Goal: Task Accomplishment & Management: Complete application form

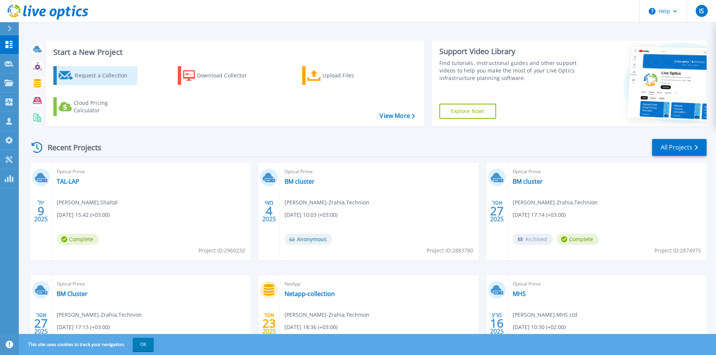
click at [86, 75] on div "Request a Collection" at bounding box center [105, 75] width 60 height 15
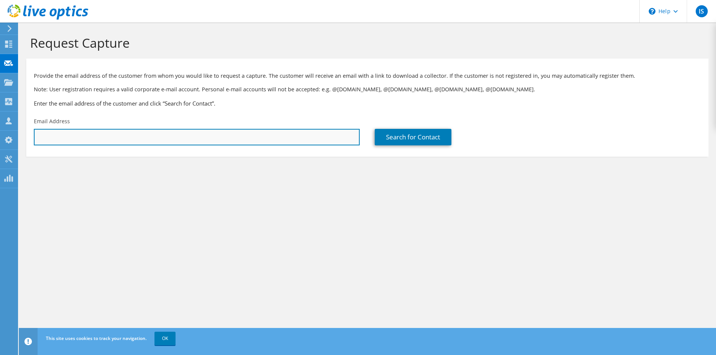
click at [61, 141] on input "text" at bounding box center [197, 137] width 326 height 17
type input "[EMAIL_ADDRESS][DOMAIN_NAME]"
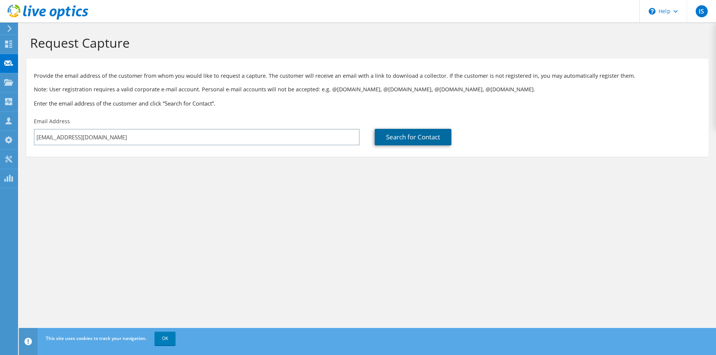
click at [419, 136] on link "Search for Contact" at bounding box center [413, 137] width 77 height 17
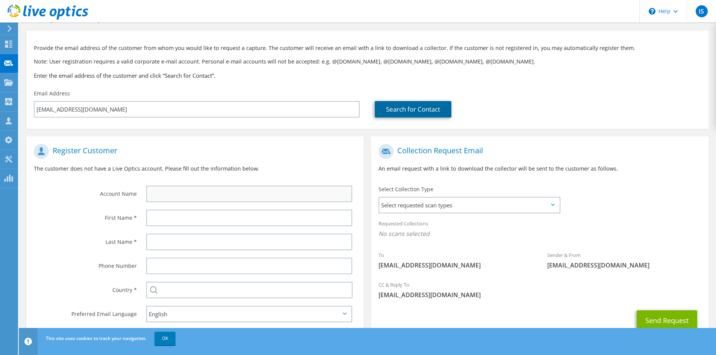
scroll to position [38, 0]
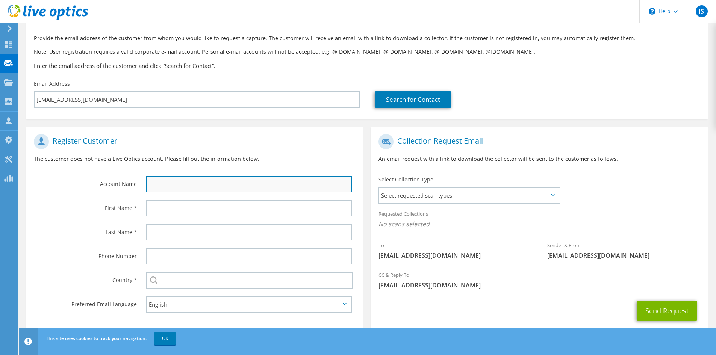
click at [204, 186] on input "text" at bounding box center [249, 184] width 206 height 17
click at [166, 184] on input "text" at bounding box center [249, 184] width 206 height 17
paste input "[GEOGRAPHIC_DATA]"
type input "[GEOGRAPHIC_DATA]"
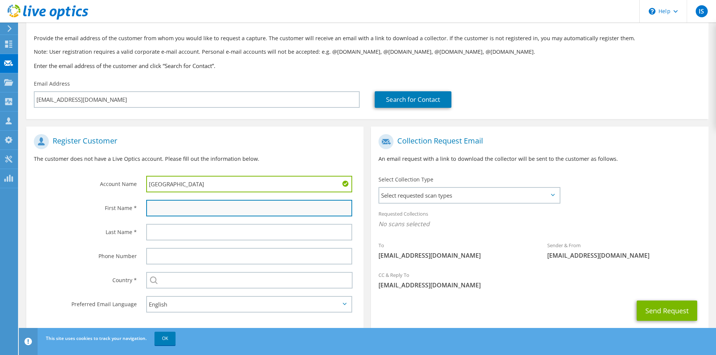
click at [164, 214] on input "text" at bounding box center [249, 208] width 206 height 17
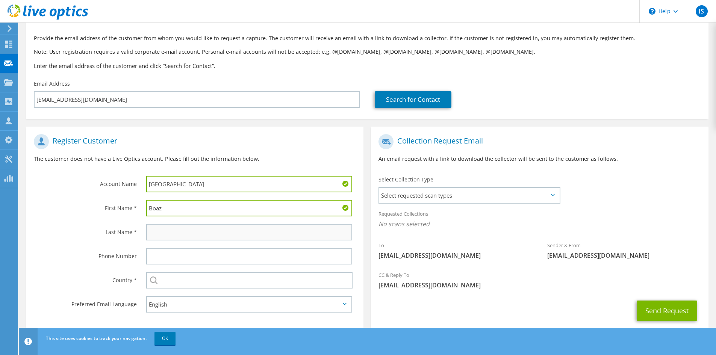
type input "Boaz"
click at [158, 229] on input "text" at bounding box center [249, 232] width 206 height 17
type input "Gilam"
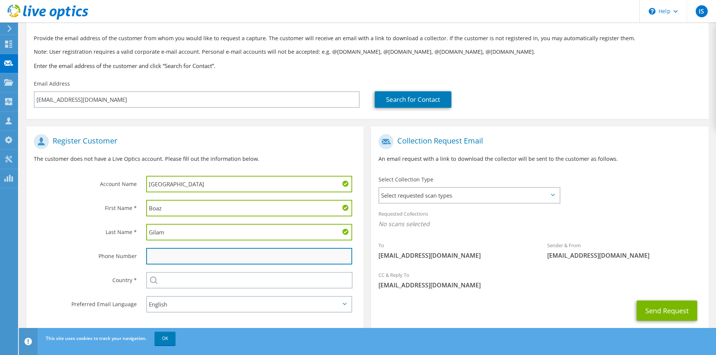
click at [166, 256] on input "text" at bounding box center [249, 256] width 206 height 17
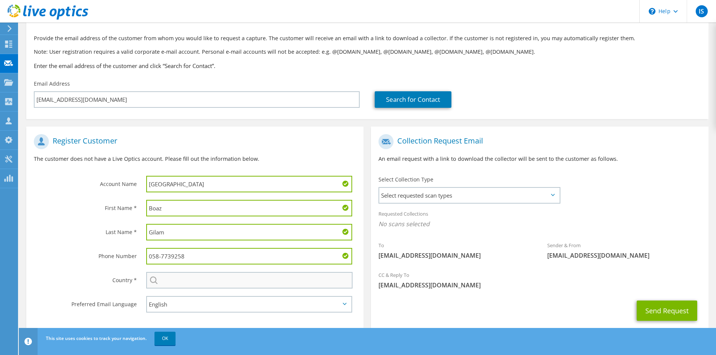
type input "058-7739258"
click at [184, 283] on input "text" at bounding box center [249, 280] width 206 height 17
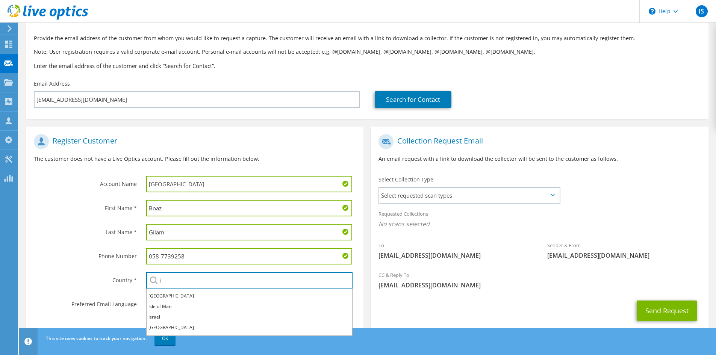
scroll to position [150, 0]
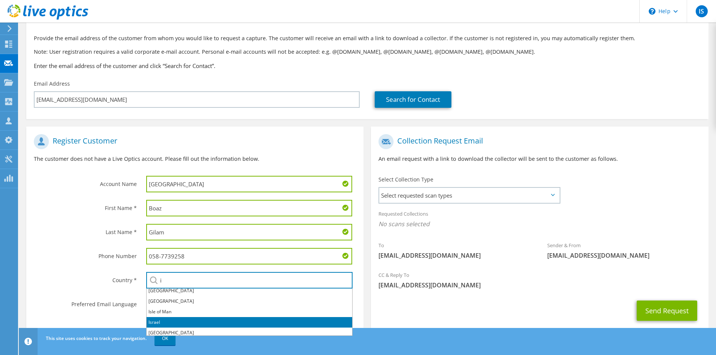
click at [170, 320] on li "Israel" at bounding box center [250, 322] width 206 height 11
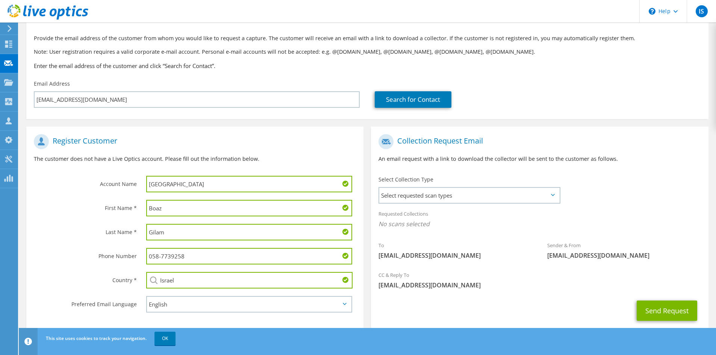
scroll to position [56, 0]
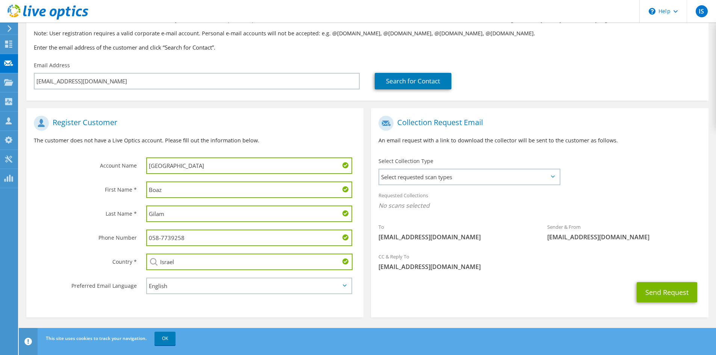
type input "Israel"
click at [235, 306] on section "Register Customer The customer does not have a Live Optics account. Please fill…" at bounding box center [194, 212] width 337 height 209
click at [542, 175] on span "Select requested scan types" at bounding box center [469, 177] width 180 height 15
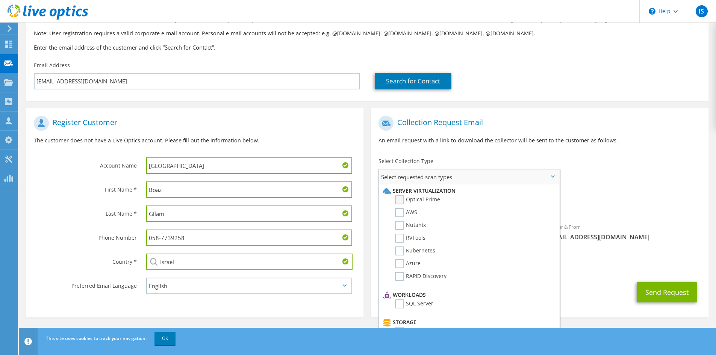
click at [401, 199] on label "Optical Prime" at bounding box center [417, 200] width 45 height 9
click at [0, 0] on input "Optical Prime" at bounding box center [0, 0] width 0 height 0
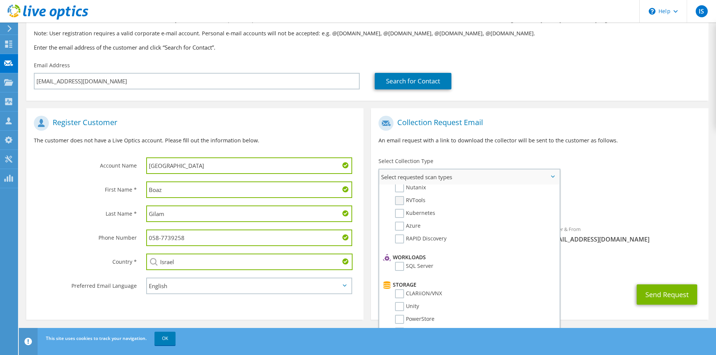
click at [400, 200] on label "RVTools" at bounding box center [410, 200] width 30 height 9
click at [0, 0] on input "RVTools" at bounding box center [0, 0] width 0 height 0
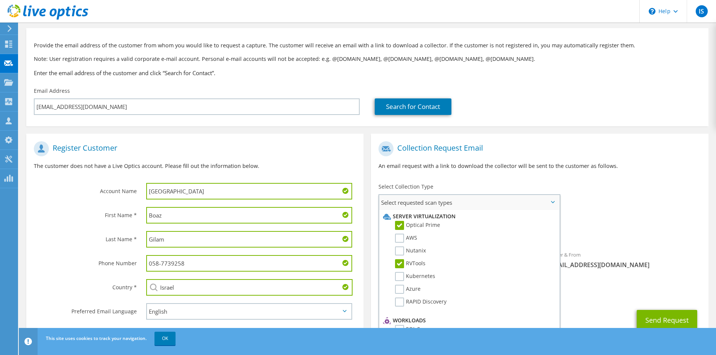
scroll to position [58, 0]
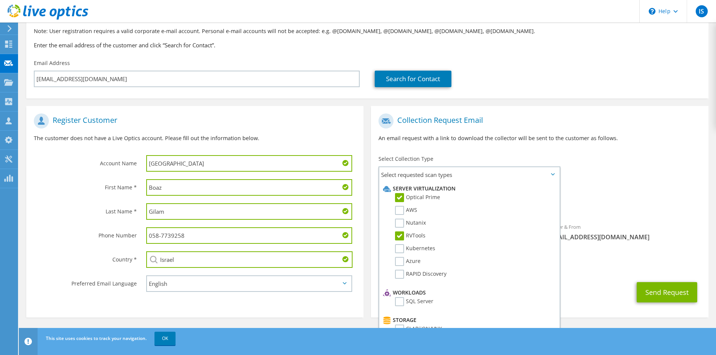
click at [598, 279] on div "Send Request" at bounding box center [539, 293] width 337 height 28
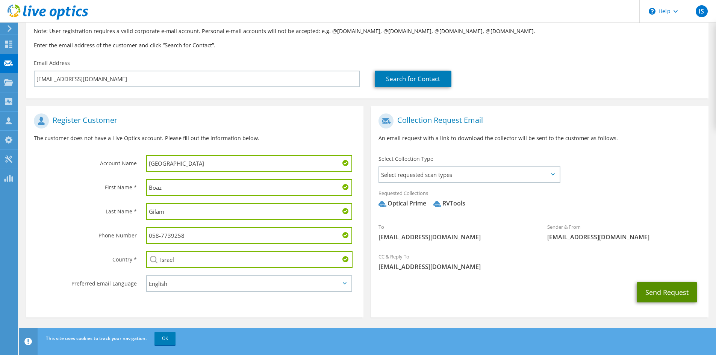
click at [668, 291] on button "Send Request" at bounding box center [667, 292] width 61 height 20
